Goal: Find specific page/section: Find specific page/section

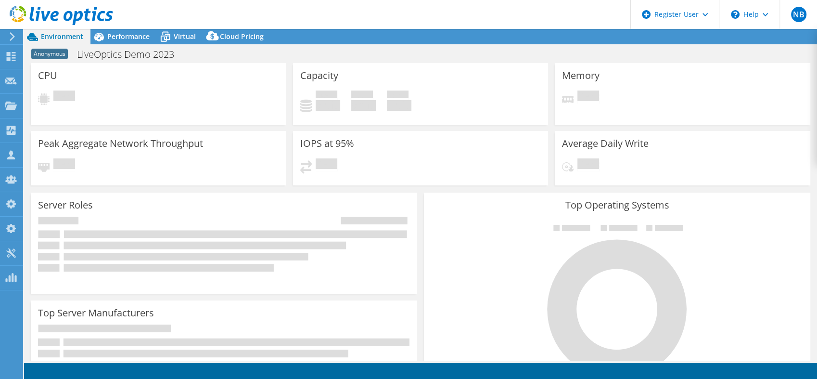
select select "USD"
select select "[GEOGRAPHIC_DATA]"
select select "GBP"
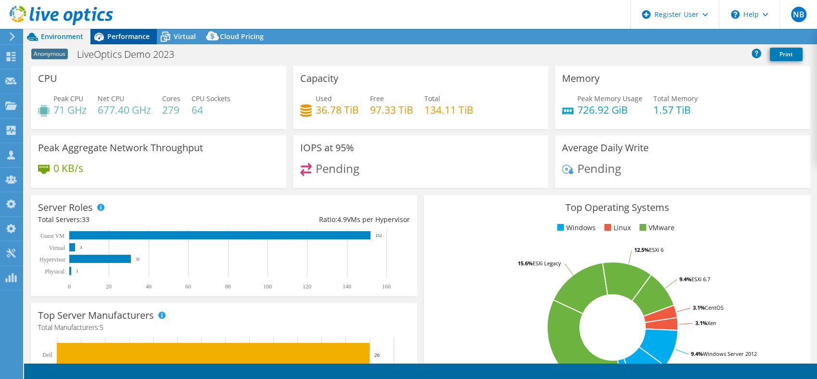
click at [106, 43] on icon at bounding box center [98, 36] width 17 height 17
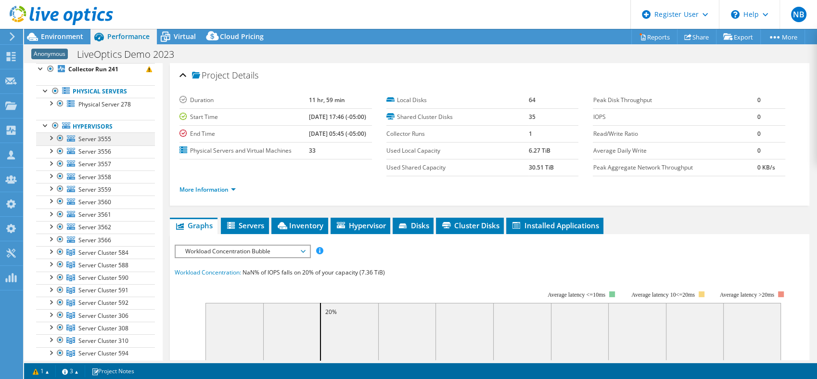
scroll to position [53, 0]
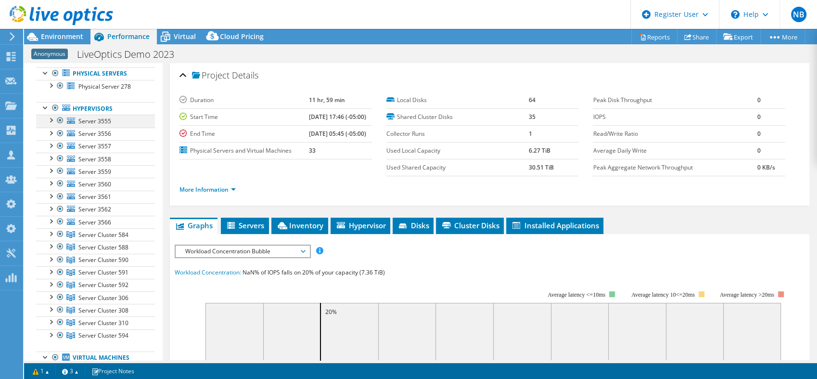
click at [60, 117] on div at bounding box center [60, 120] width 10 height 12
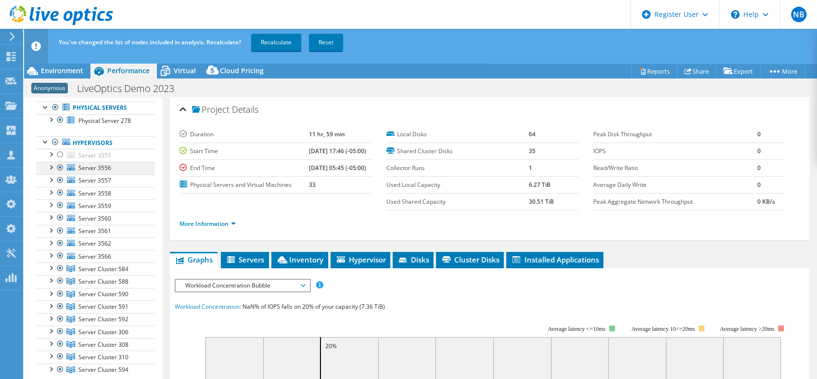
click at [59, 133] on ul "Physical Servers Physical Server 278 Disk 115726 Disk 115727" at bounding box center [95, 256] width 119 height 328
click at [61, 165] on div at bounding box center [60, 168] width 10 height 12
click at [62, 181] on div at bounding box center [60, 180] width 10 height 12
click at [62, 193] on div at bounding box center [60, 193] width 10 height 12
click at [60, 205] on div at bounding box center [60, 205] width 10 height 12
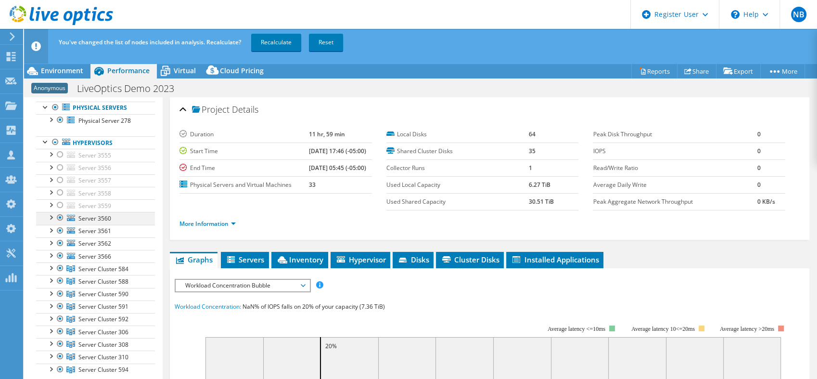
click at [60, 216] on div at bounding box center [60, 218] width 10 height 12
